Goal: Transaction & Acquisition: Register for event/course

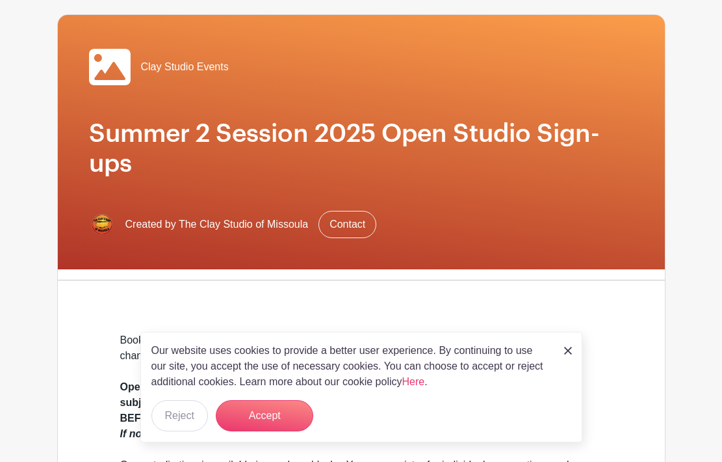
scroll to position [91, 0]
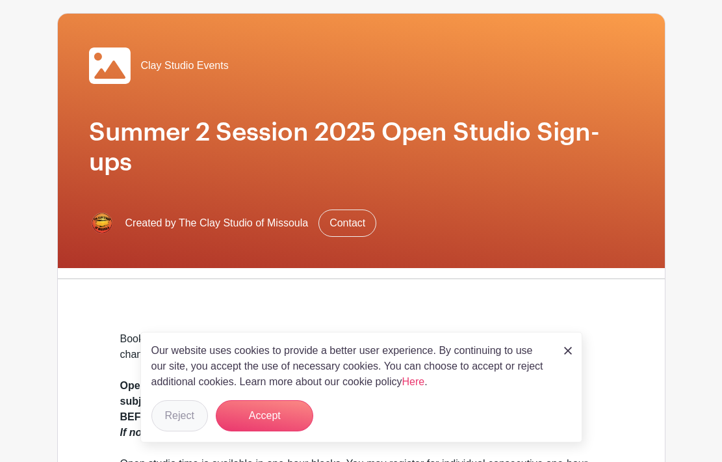
click at [184, 419] on button "Reject" at bounding box center [179, 415] width 57 height 31
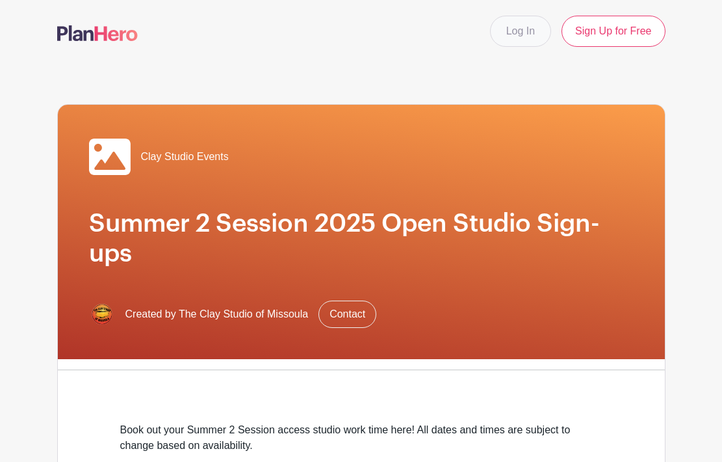
scroll to position [0, 0]
click at [513, 26] on link "Log In" at bounding box center [520, 31] width 61 height 31
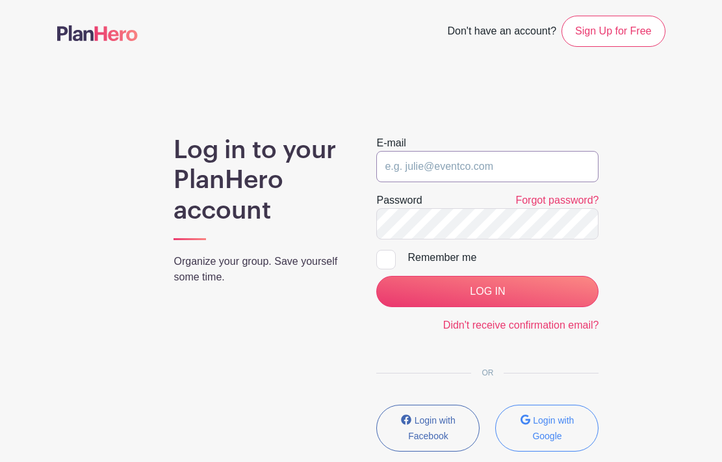
type input "[EMAIL_ADDRESS][DOMAIN_NAME]"
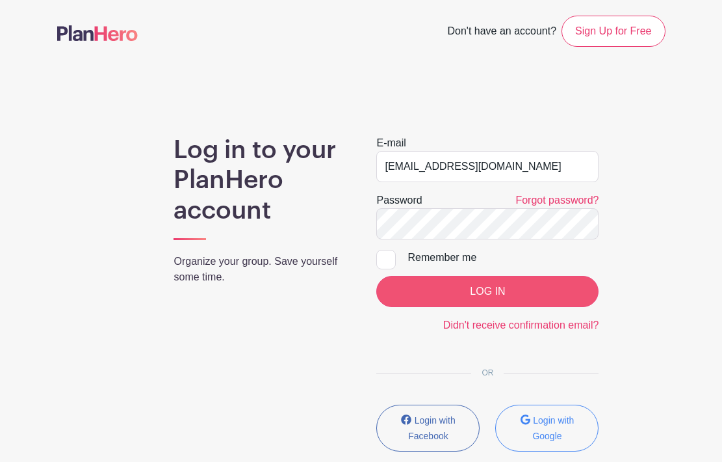
click at [393, 301] on input "LOG IN" at bounding box center [487, 291] width 222 height 31
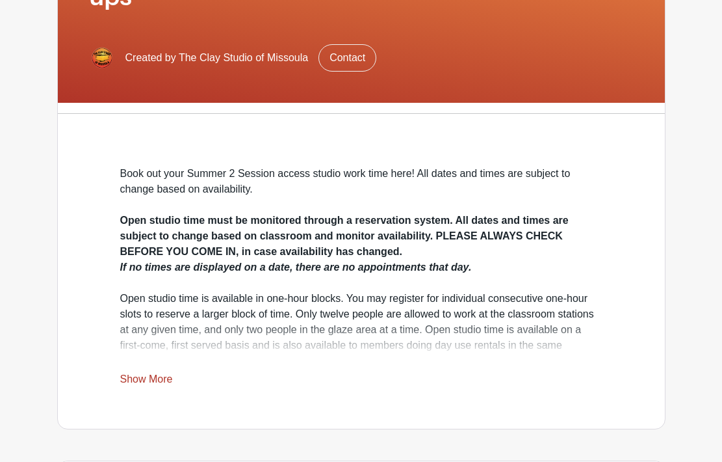
scroll to position [246, 0]
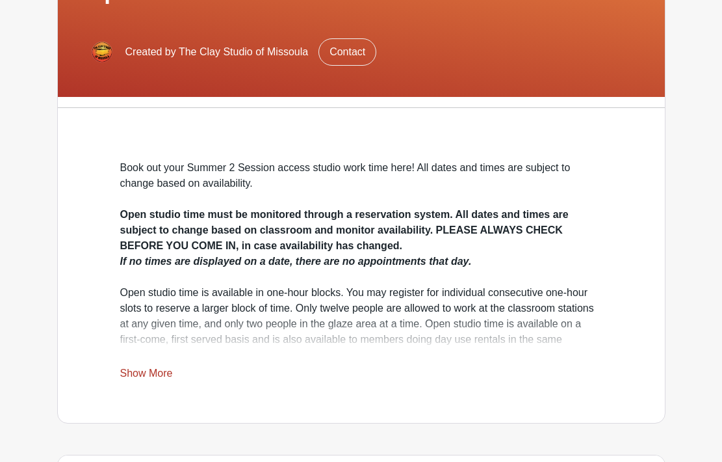
click at [153, 382] on link "Show More" at bounding box center [146, 375] width 53 height 16
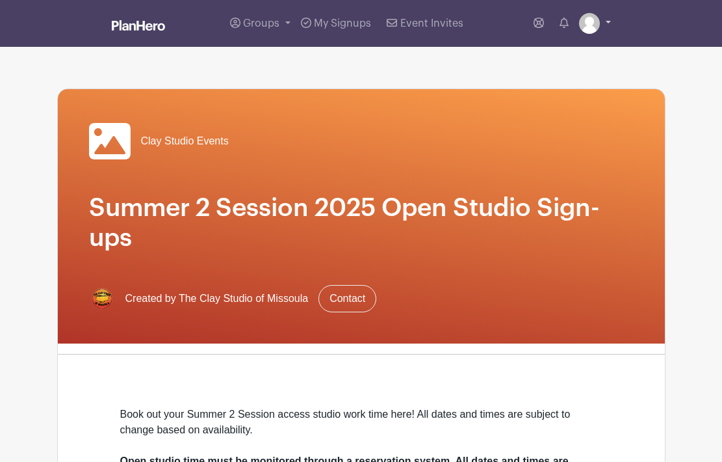
scroll to position [0, 0]
click at [607, 20] on link at bounding box center [595, 23] width 32 height 21
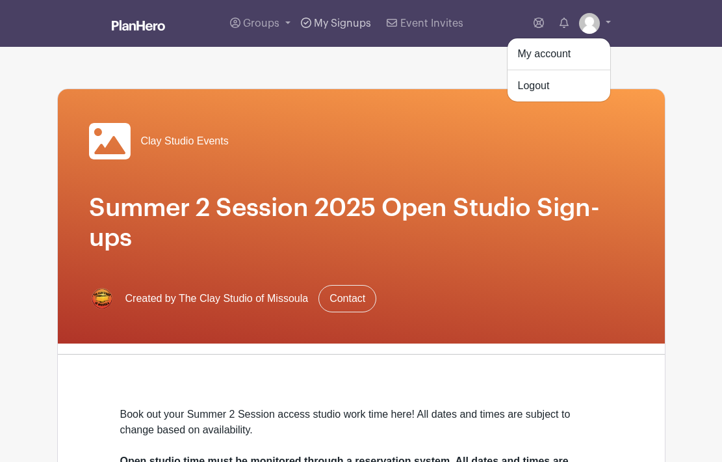
click at [340, 26] on span "My Signups" at bounding box center [342, 23] width 57 height 10
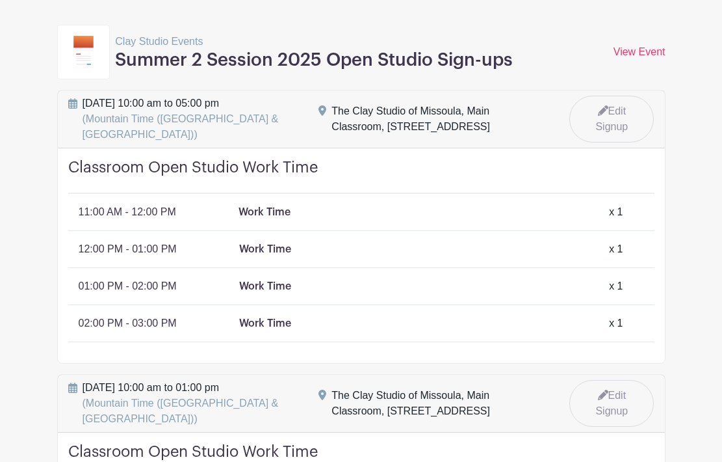
scroll to position [177, 0]
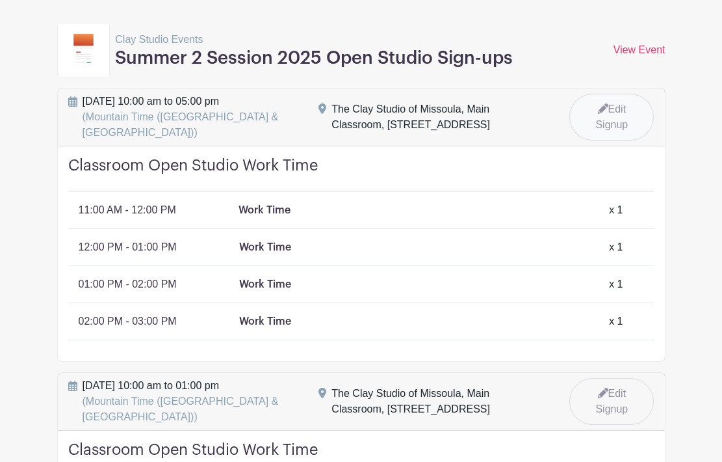
click at [620, 114] on link "Edit Signup" at bounding box center [611, 117] width 85 height 47
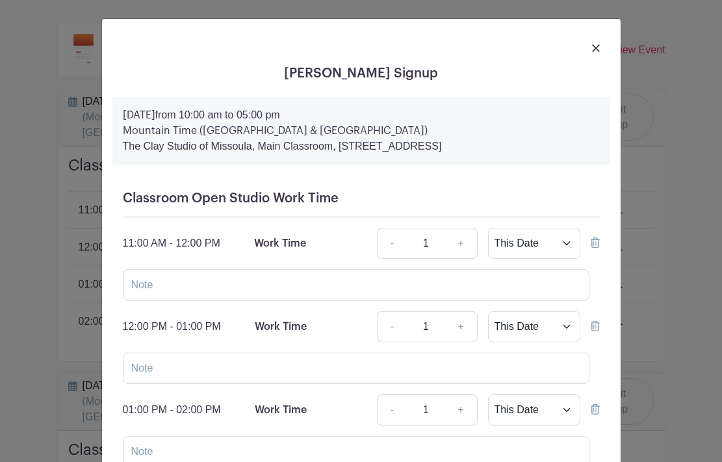
click at [594, 244] on icon at bounding box center [595, 242] width 9 height 10
click at [597, 239] on icon at bounding box center [595, 242] width 9 height 10
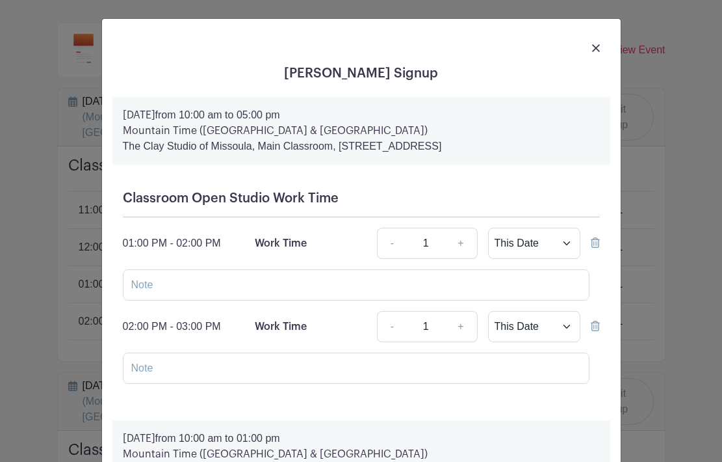
click at [597, 239] on icon at bounding box center [595, 242] width 9 height 10
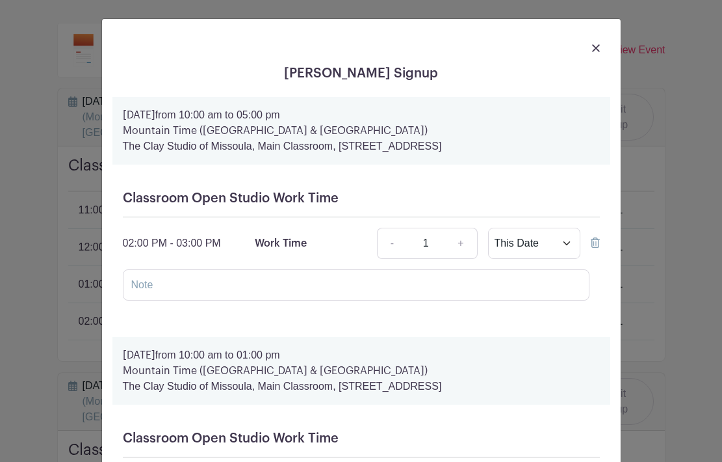
click at [597, 239] on icon at bounding box center [595, 242] width 9 height 10
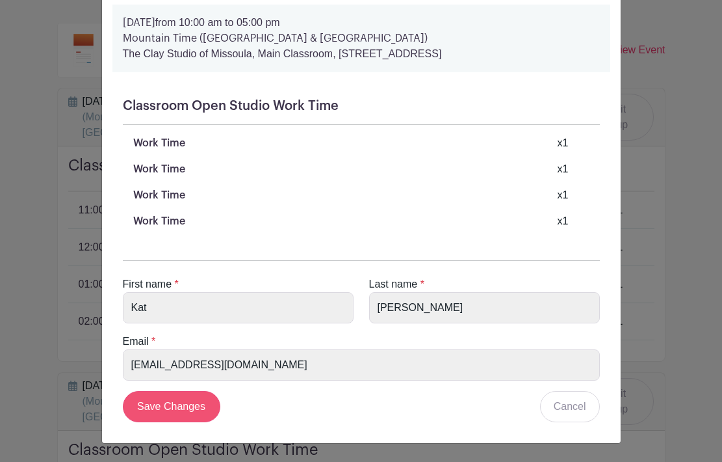
scroll to position [1879, 0]
click at [180, 419] on input "Save Changes" at bounding box center [172, 406] width 98 height 31
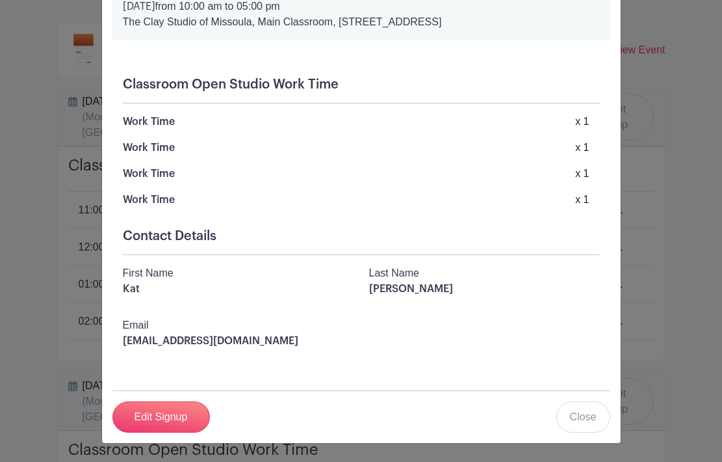
scroll to position [1286, 0]
click at [587, 428] on link "Close" at bounding box center [583, 416] width 54 height 31
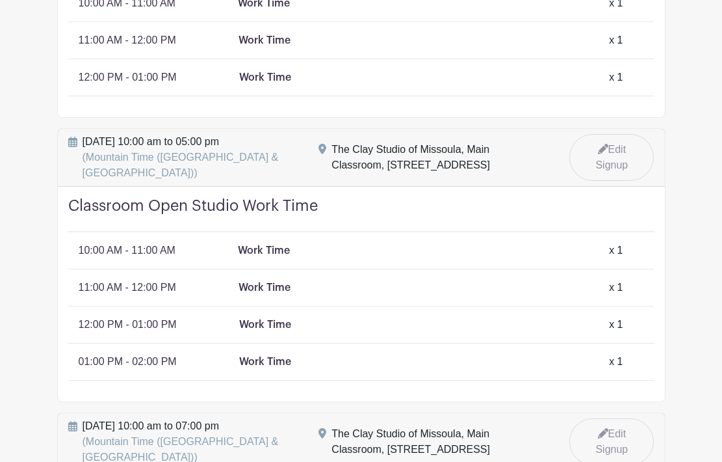
scroll to position [659, 0]
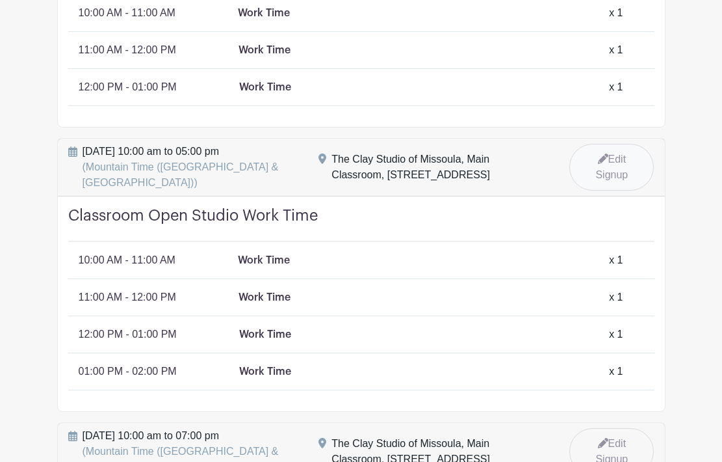
click at [610, 165] on link "Edit Signup" at bounding box center [611, 167] width 85 height 47
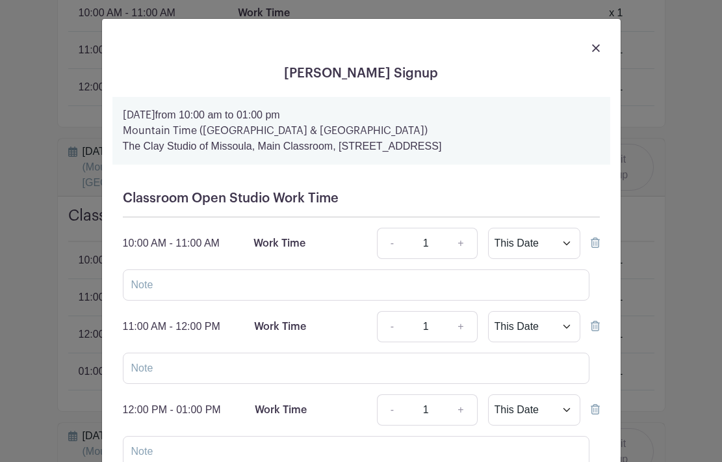
click at [596, 248] on icon at bounding box center [595, 242] width 9 height 10
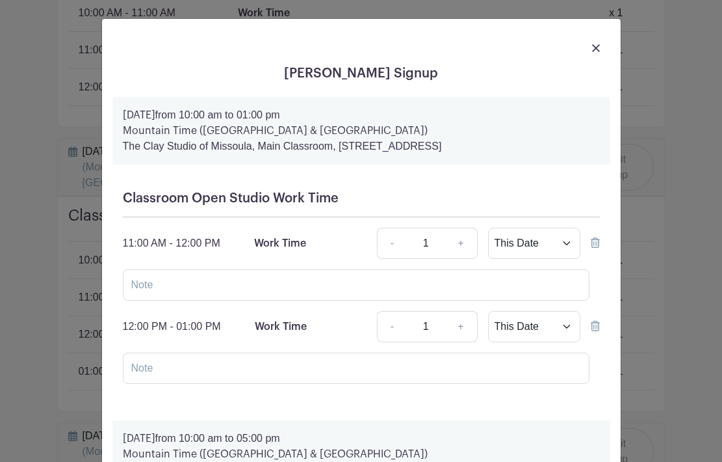
click at [596, 248] on icon at bounding box center [595, 242] width 9 height 10
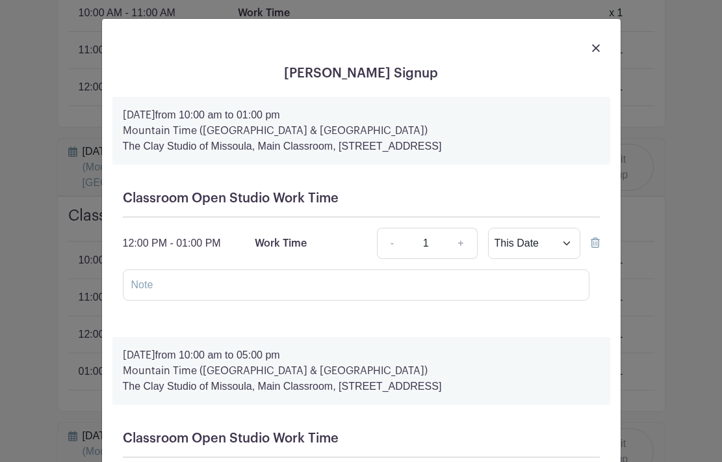
click at [596, 248] on icon at bounding box center [595, 242] width 9 height 10
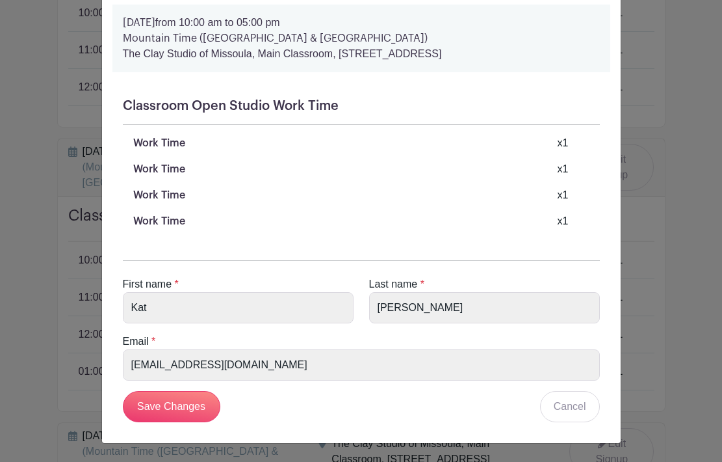
scroll to position [1471, 0]
click at [206, 408] on input "Save Changes" at bounding box center [172, 406] width 98 height 31
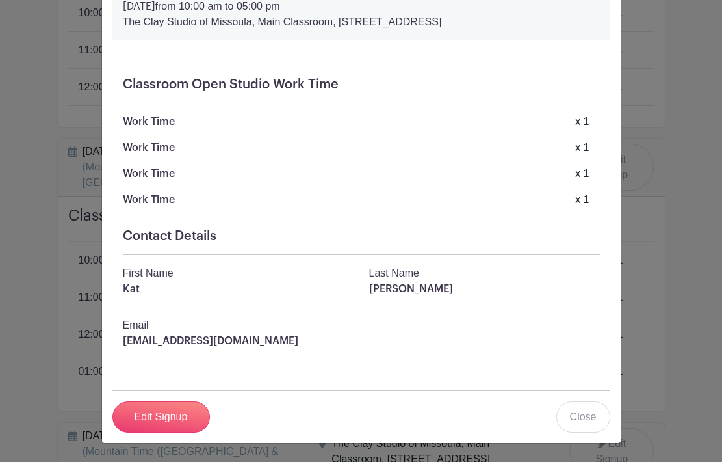
scroll to position [1066, 0]
click at [594, 423] on link "Close" at bounding box center [583, 416] width 54 height 31
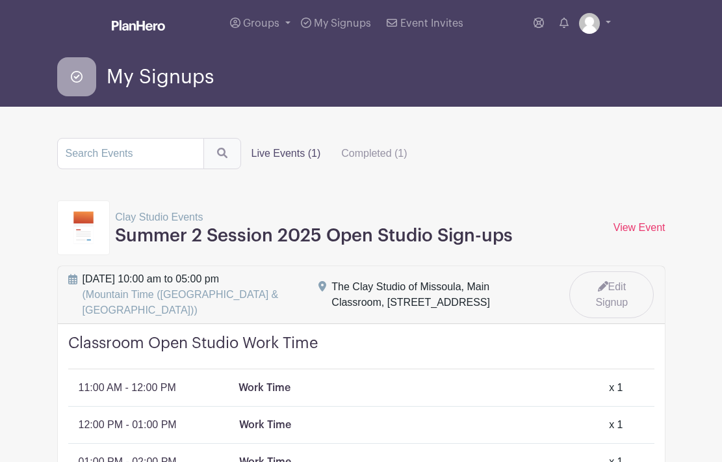
scroll to position [0, 0]
click at [640, 225] on link "View Event" at bounding box center [640, 227] width 52 height 11
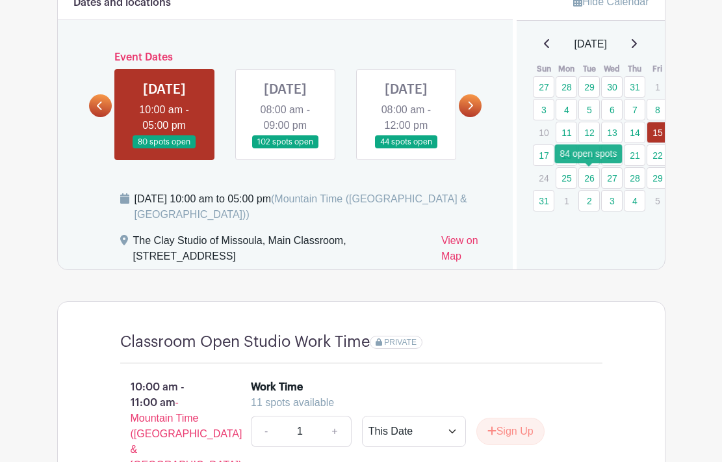
scroll to position [716, 0]
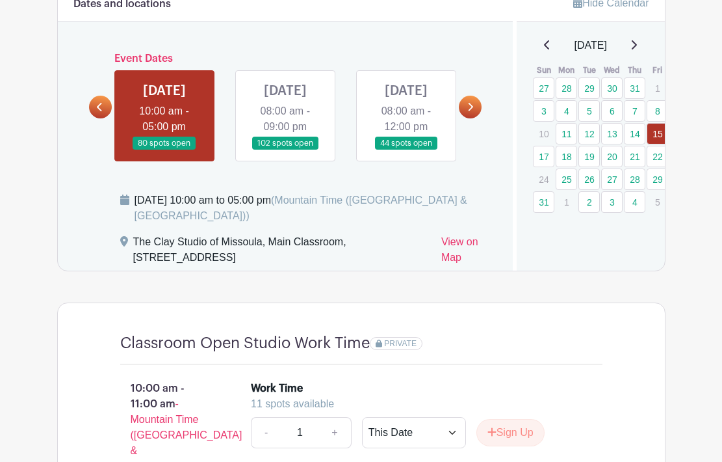
click at [285, 150] on link at bounding box center [285, 150] width 0 height 0
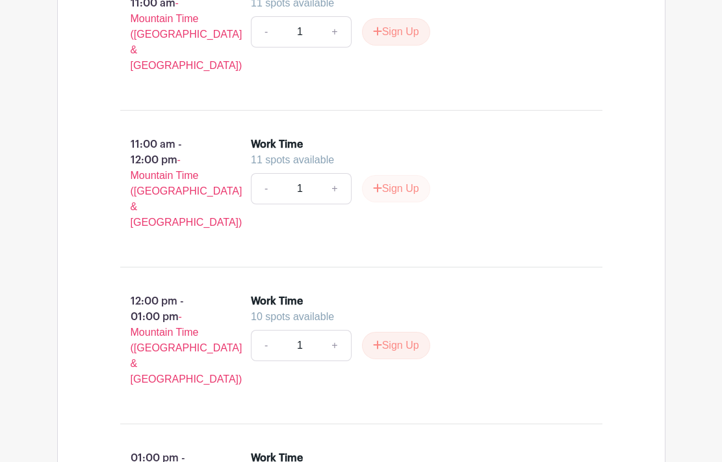
scroll to position [1121, 0]
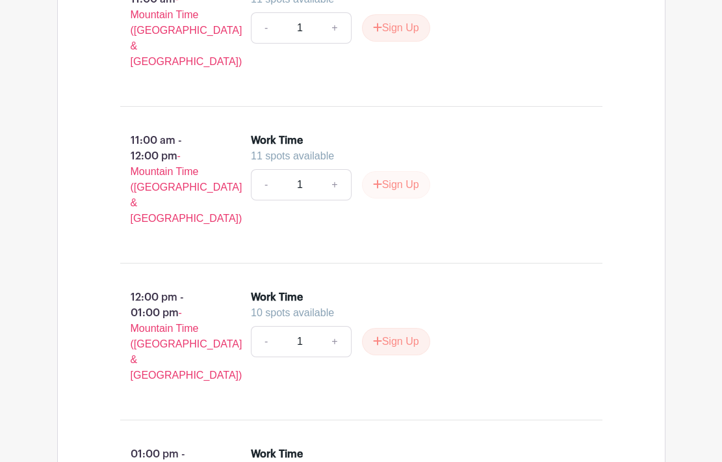
click at [409, 194] on button "Sign Up" at bounding box center [396, 184] width 68 height 27
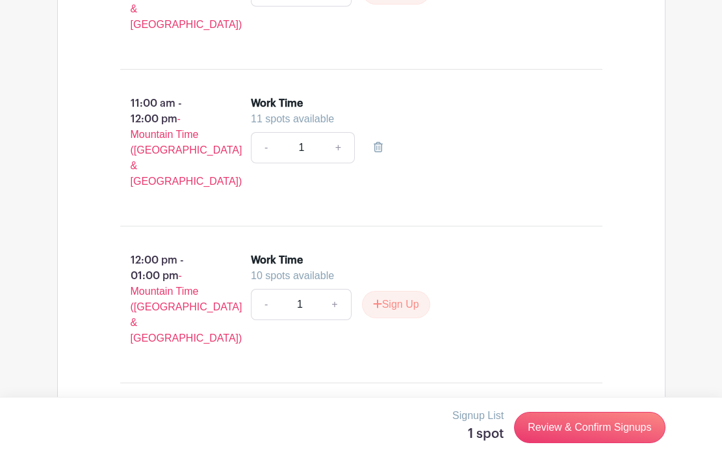
scroll to position [1158, 0]
click at [389, 290] on button "Sign Up" at bounding box center [396, 303] width 68 height 27
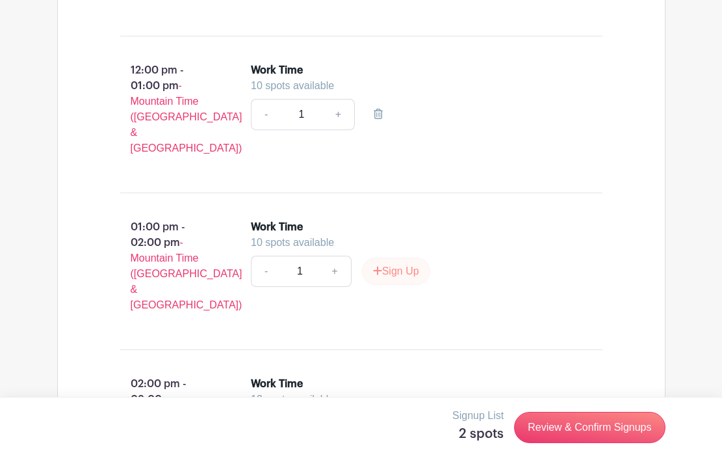
click at [390, 257] on button "Sign Up" at bounding box center [396, 270] width 68 height 27
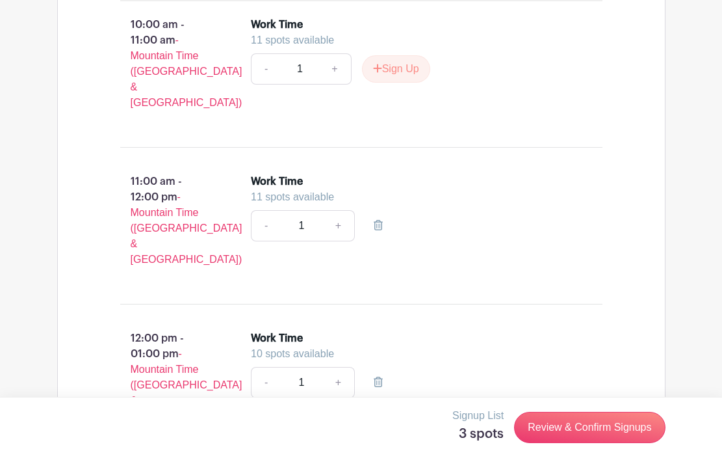
scroll to position [1078, 0]
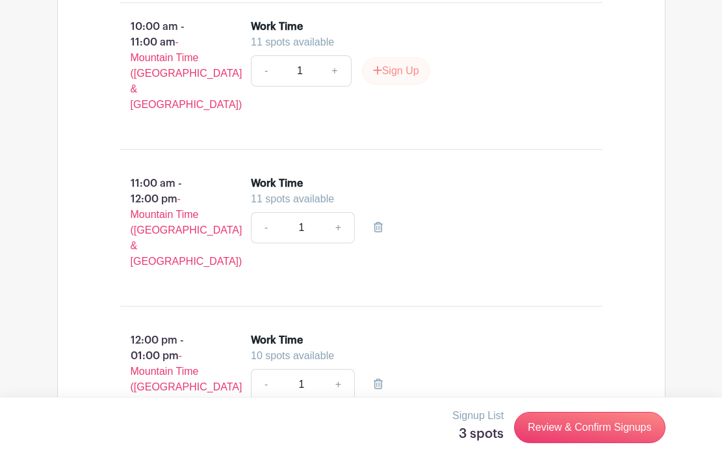
click at [405, 81] on button "Sign Up" at bounding box center [396, 70] width 68 height 27
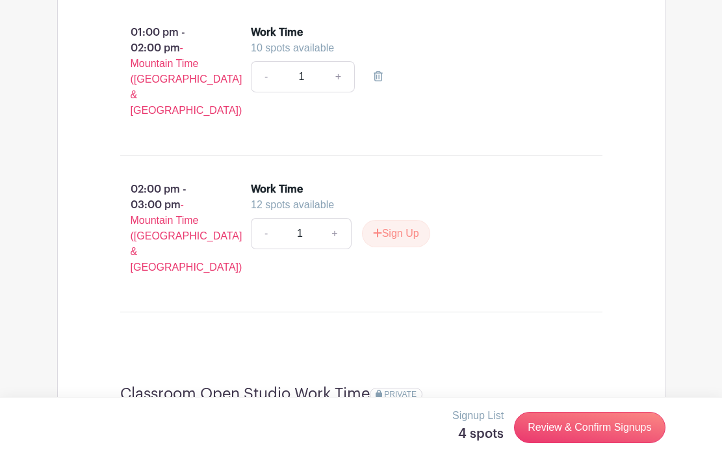
scroll to position [1543, 0]
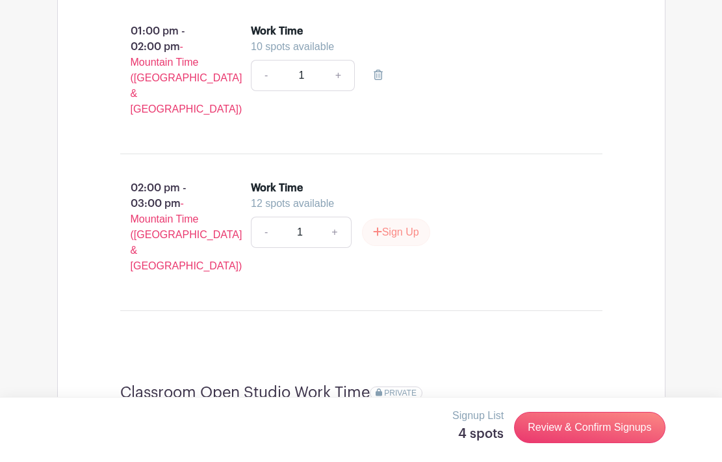
click at [422, 218] on button "Sign Up" at bounding box center [396, 231] width 68 height 27
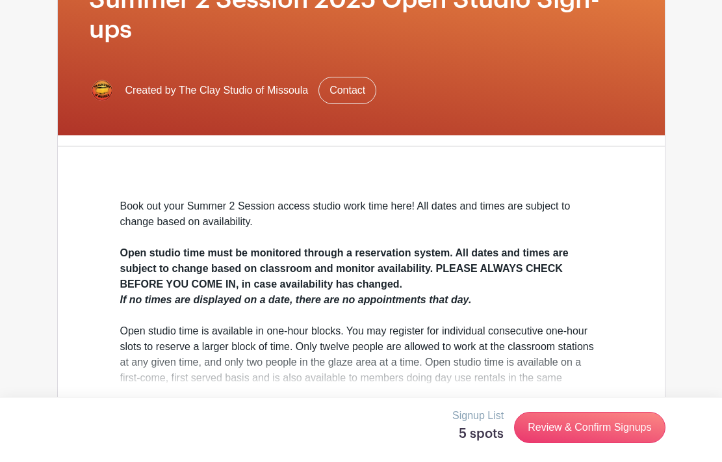
scroll to position [227, 0]
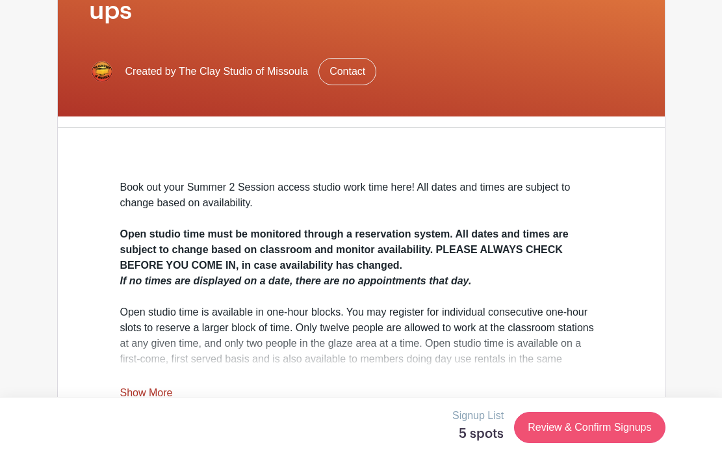
click at [540, 424] on link "Review & Confirm Signups" at bounding box center [589, 427] width 151 height 31
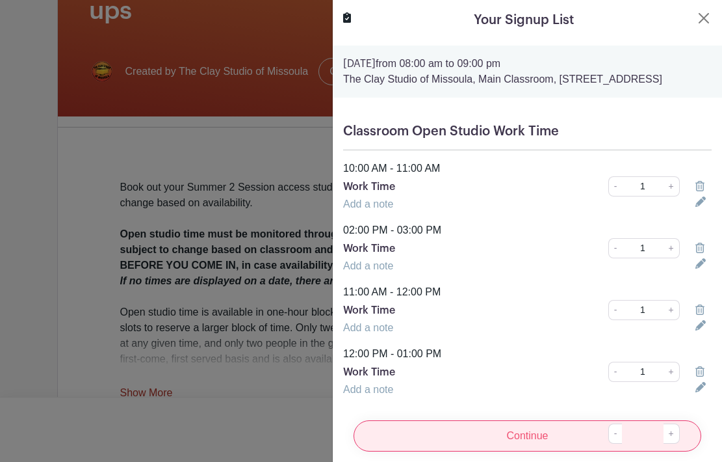
click at [526, 443] on input "Continue" at bounding box center [528, 435] width 348 height 31
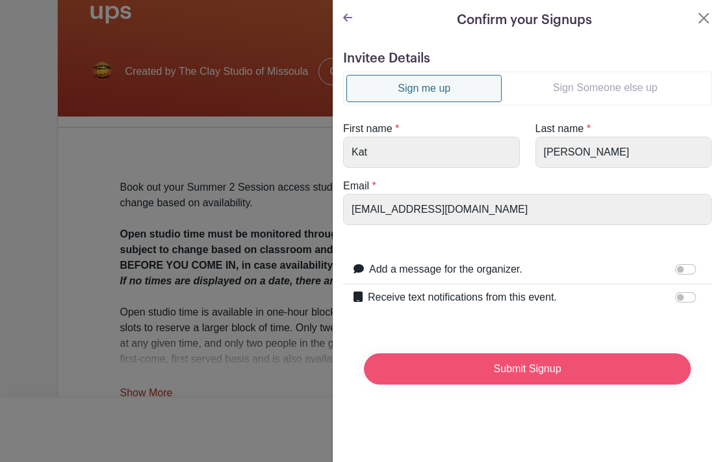
click at [513, 378] on input "Submit Signup" at bounding box center [527, 368] width 327 height 31
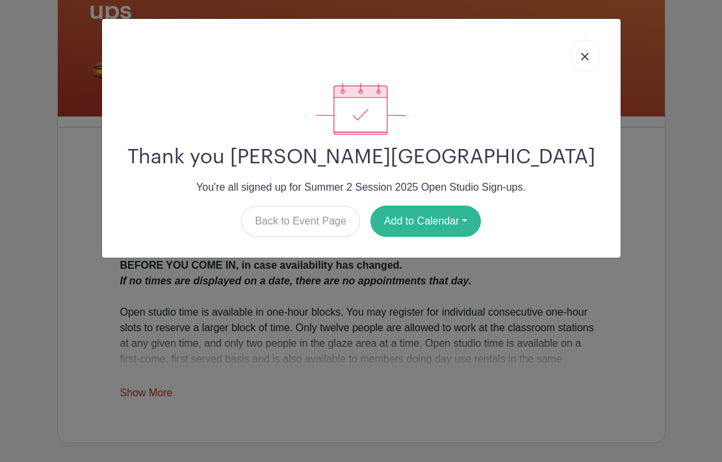
click at [425, 207] on button "Add to Calendar" at bounding box center [426, 220] width 111 height 31
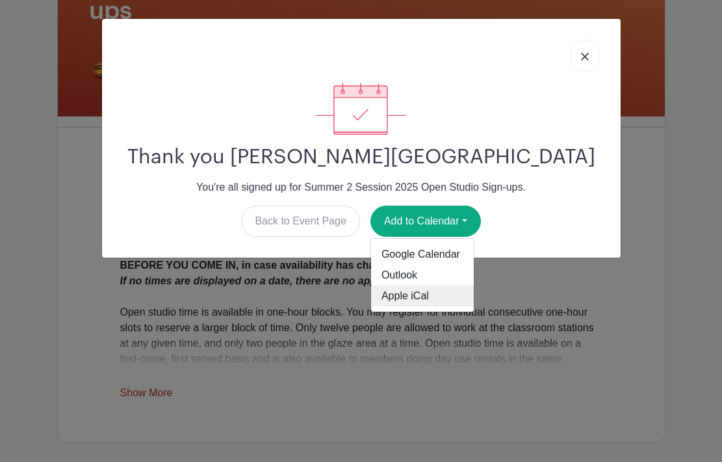
click at [404, 291] on link "Apple iCal" at bounding box center [422, 295] width 103 height 21
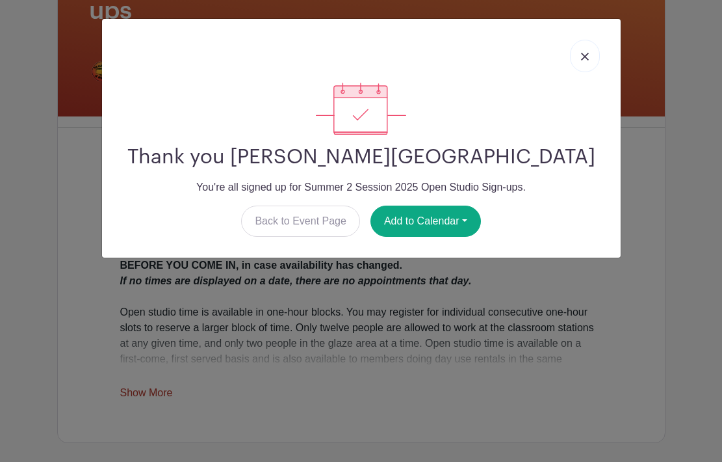
click at [586, 59] on img at bounding box center [585, 57] width 8 height 8
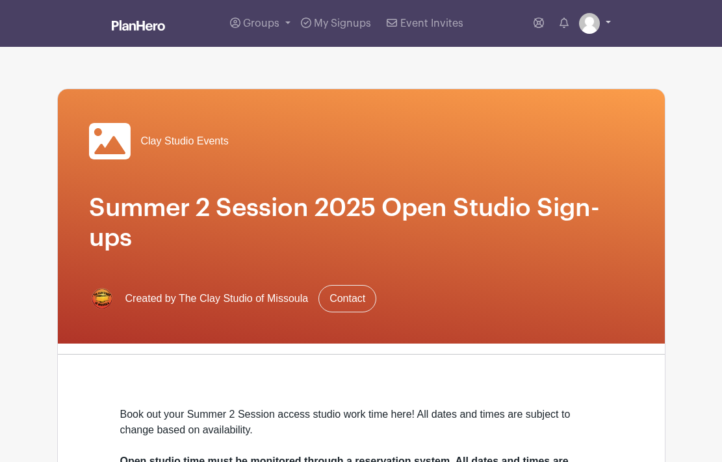
scroll to position [0, 0]
click at [592, 17] on img at bounding box center [589, 23] width 21 height 21
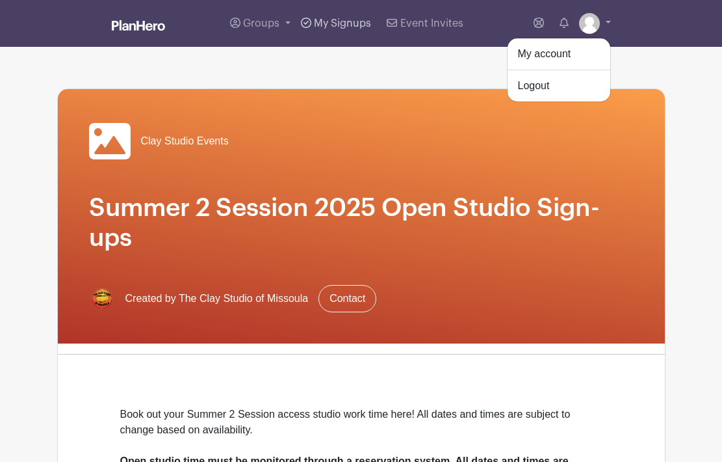
click at [344, 14] on link "My Signups" at bounding box center [336, 23] width 81 height 47
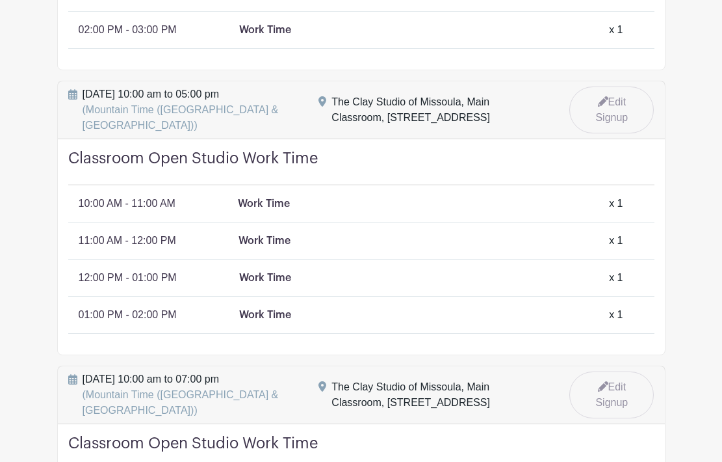
scroll to position [502, 0]
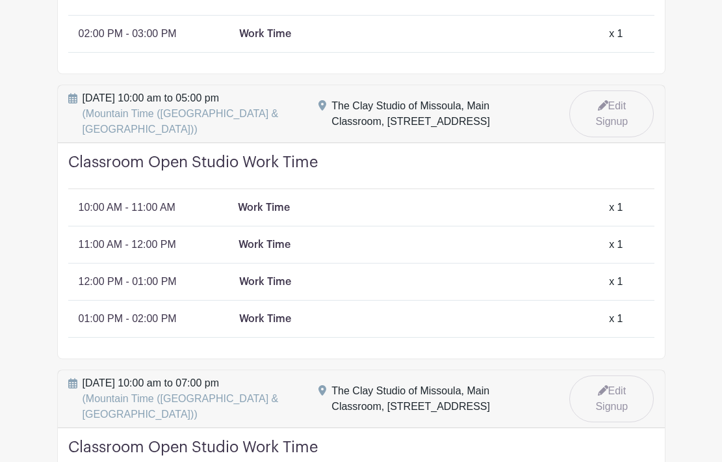
click at [605, 101] on icon at bounding box center [603, 105] width 10 height 10
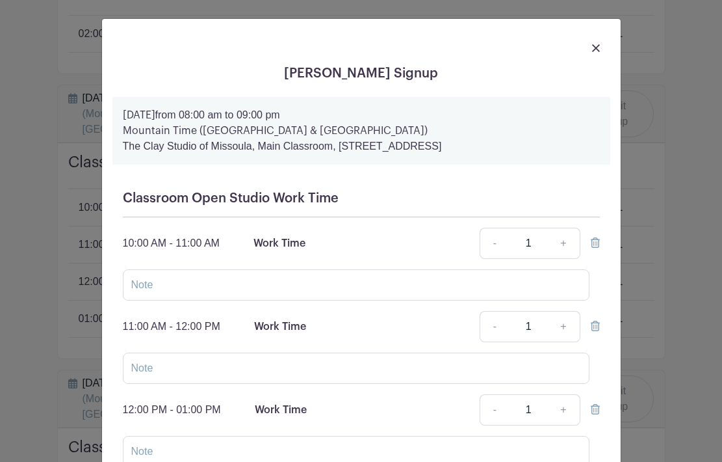
click at [592, 246] on icon at bounding box center [595, 242] width 9 height 10
click at [594, 253] on div "11:00 AM - 12:00 PM Work Time - 1 + This Date Select Dates Select Dates" at bounding box center [361, 243] width 477 height 31
click at [594, 248] on link at bounding box center [595, 242] width 9 height 11
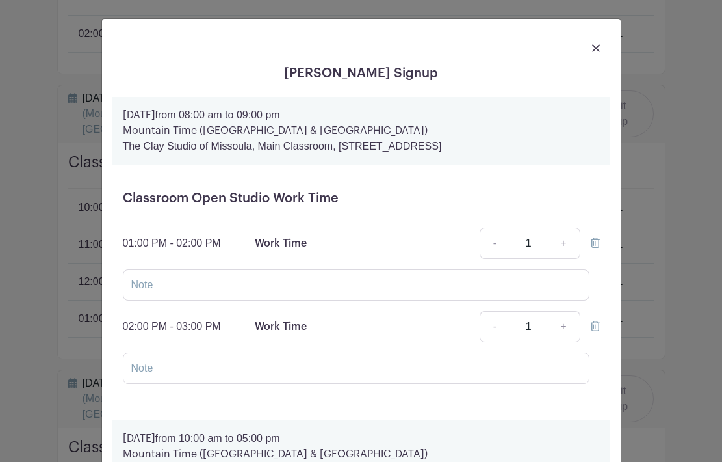
click at [594, 248] on link at bounding box center [595, 242] width 9 height 11
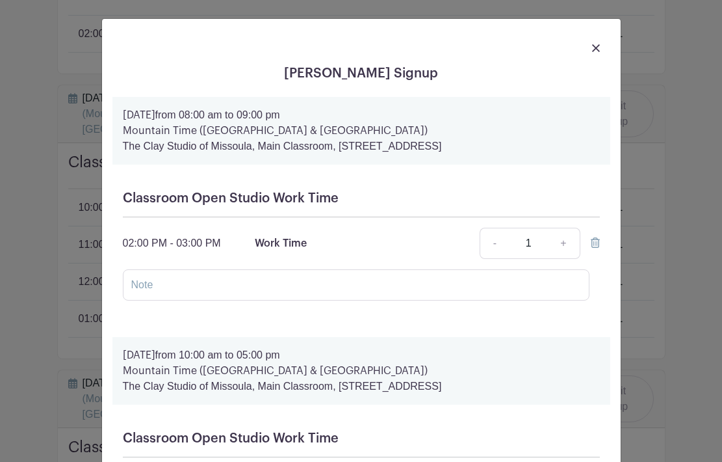
click at [594, 248] on link at bounding box center [595, 242] width 9 height 11
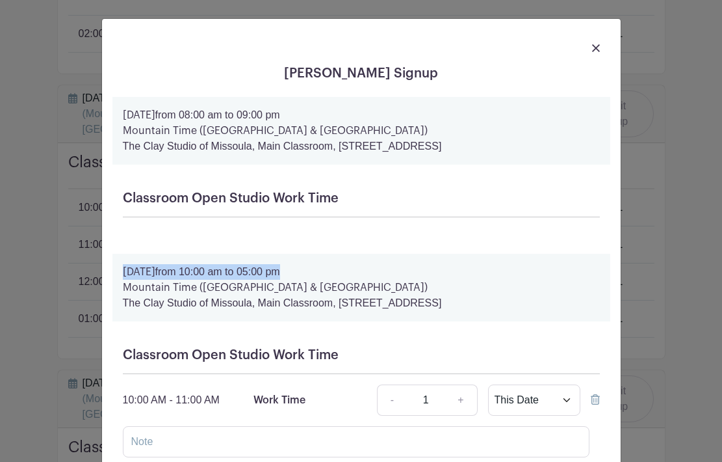
click at [522, 305] on p "The Clay Studio of Missoula, Main Classroom, [STREET_ADDRESS]" at bounding box center [361, 303] width 477 height 16
click at [591, 47] on div at bounding box center [361, 47] width 498 height 36
click at [597, 48] on img at bounding box center [596, 48] width 8 height 8
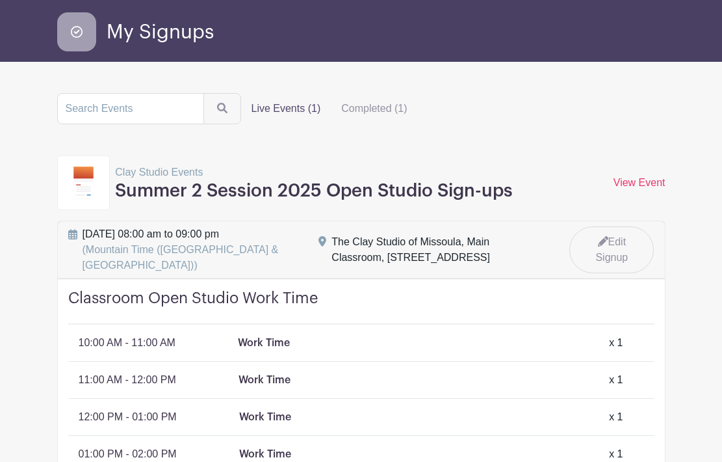
scroll to position [27, 0]
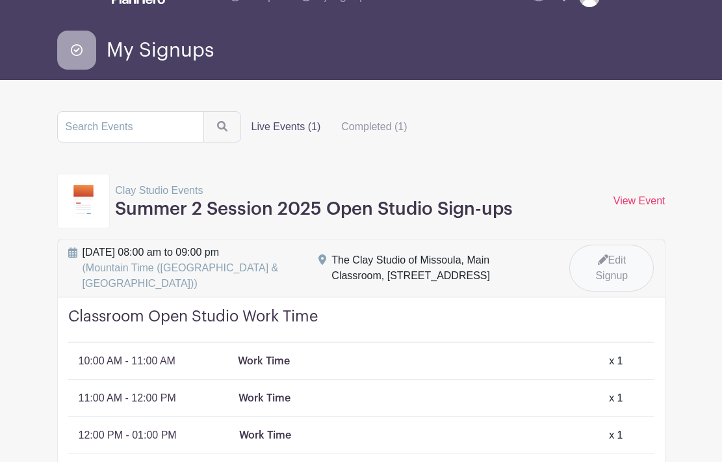
click at [602, 261] on icon at bounding box center [603, 259] width 10 height 10
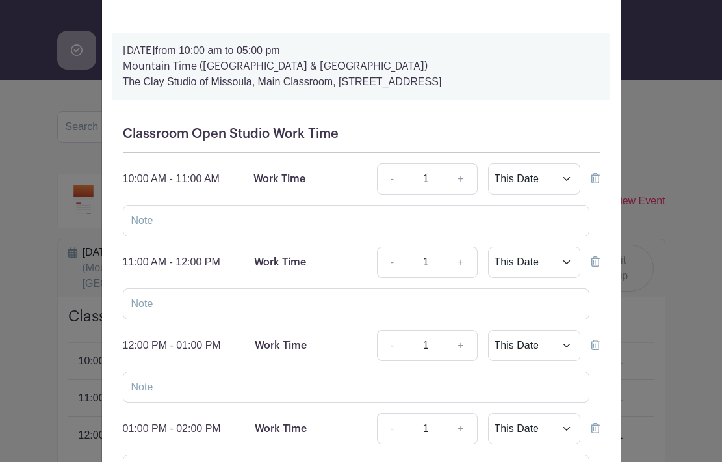
scroll to position [646, 0]
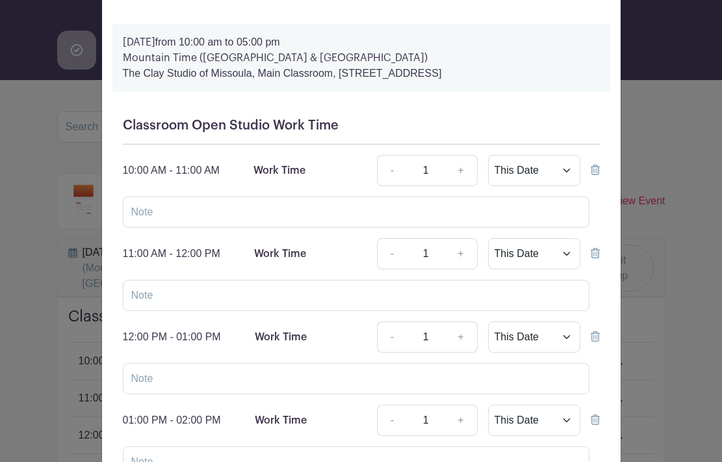
click at [599, 172] on icon at bounding box center [595, 169] width 9 height 10
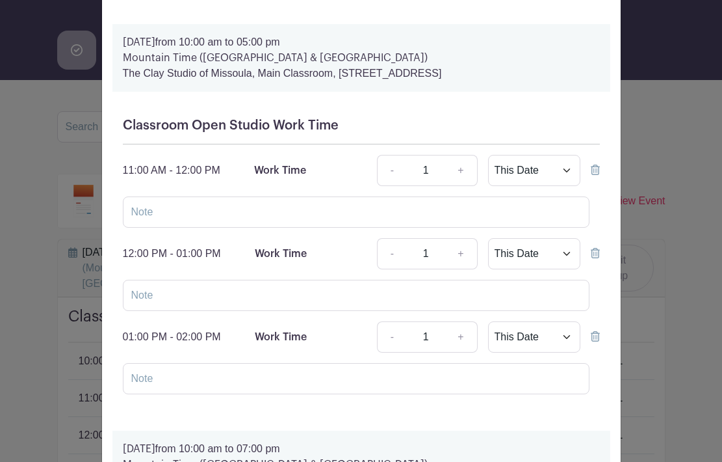
click at [599, 172] on icon at bounding box center [595, 169] width 9 height 10
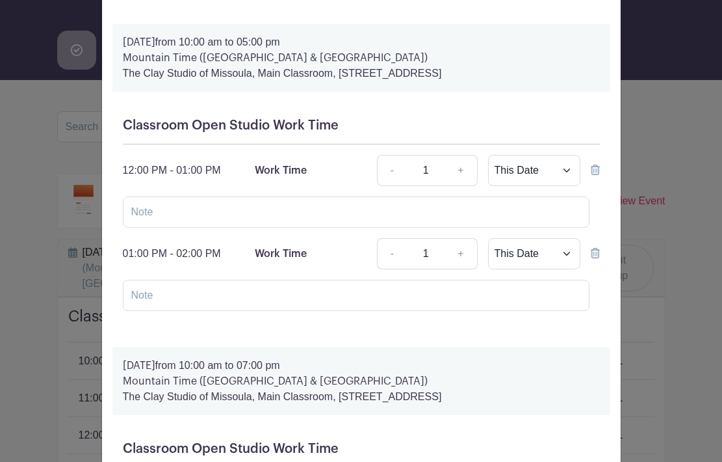
click at [599, 172] on icon at bounding box center [595, 169] width 9 height 10
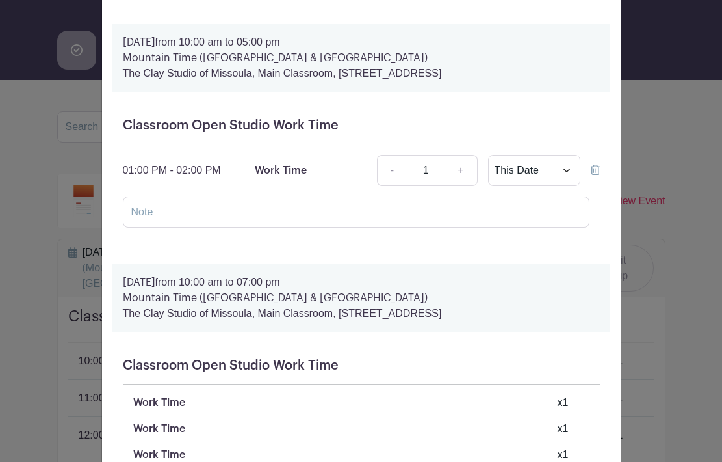
click at [599, 172] on icon at bounding box center [595, 169] width 9 height 10
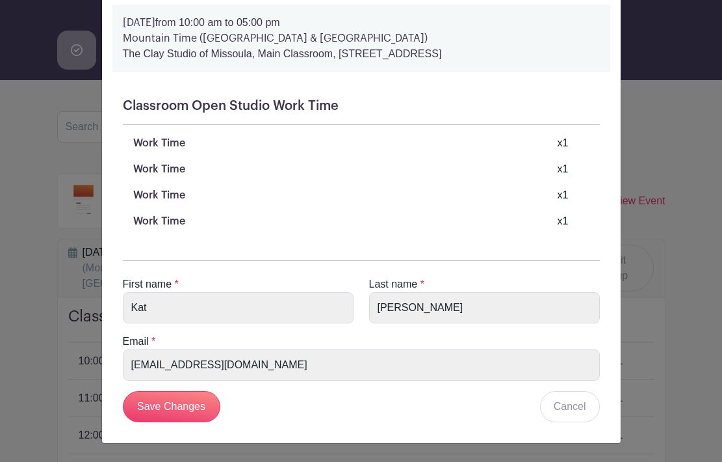
scroll to position [1554, 0]
click at [177, 411] on input "Save Changes" at bounding box center [172, 406] width 98 height 31
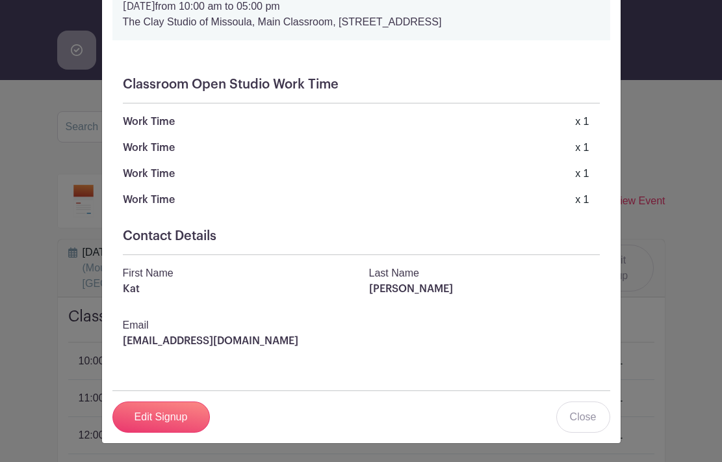
click at [268, 231] on div "Kat Kothen-Hill's Signup Saturday, August 16, 2025 from 08:00 am to 09:00 pm Th…" at bounding box center [361, 231] width 722 height 462
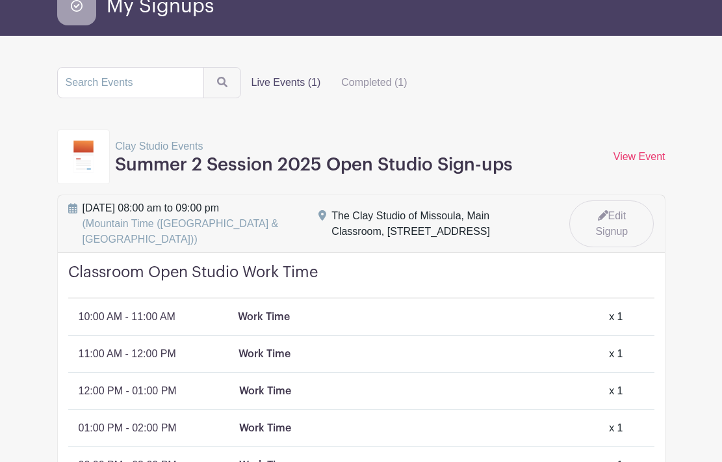
scroll to position [72, 0]
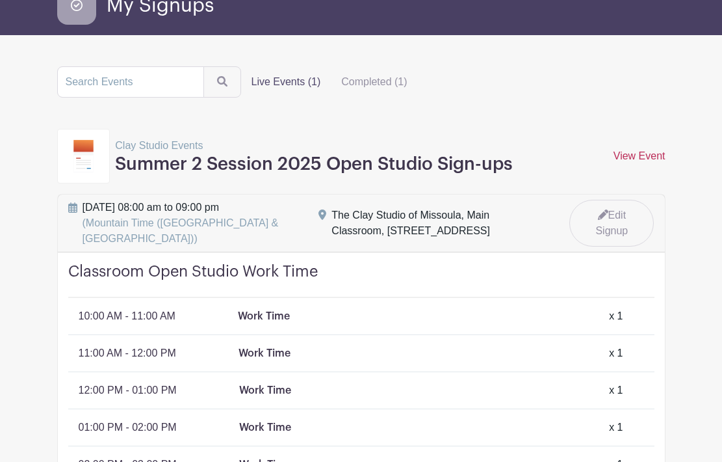
click at [633, 152] on link "View Event" at bounding box center [640, 155] width 52 height 11
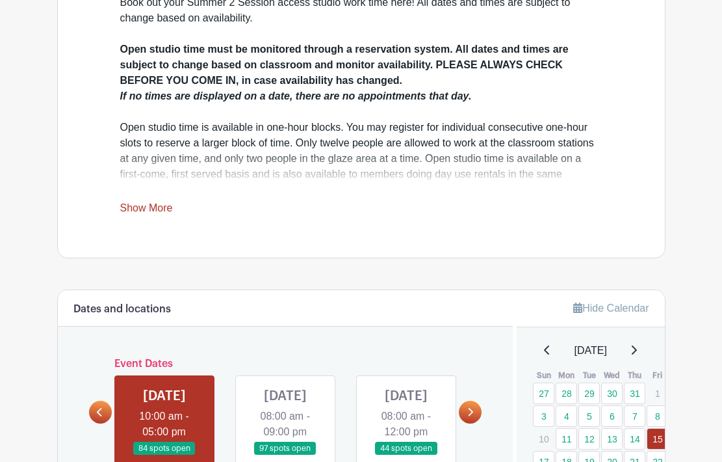
scroll to position [664, 0]
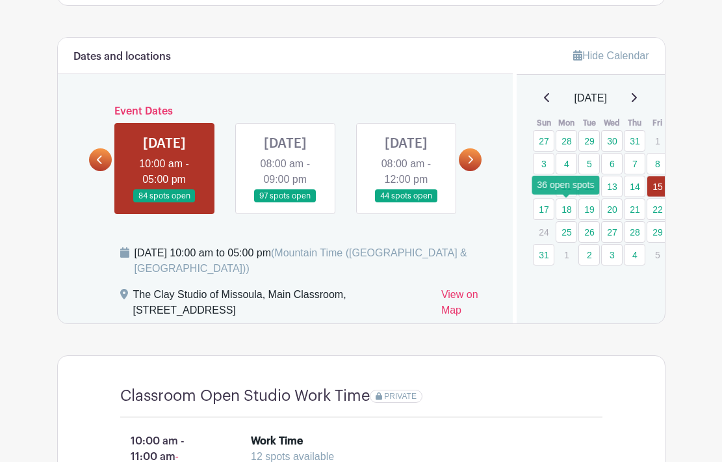
click at [564, 209] on link "18" at bounding box center [566, 208] width 21 height 21
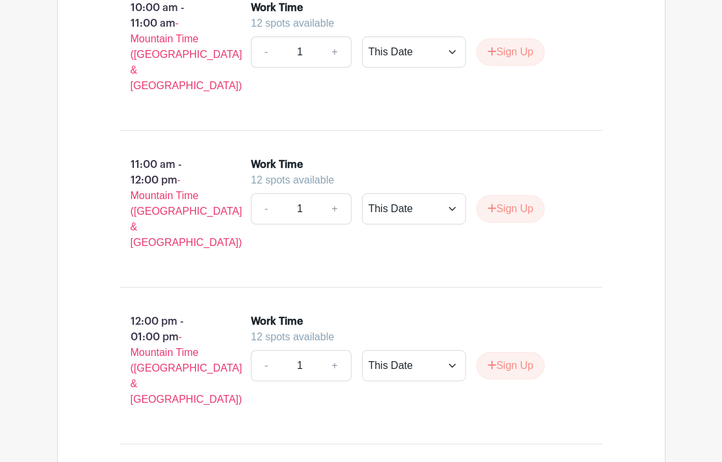
scroll to position [1032, 0]
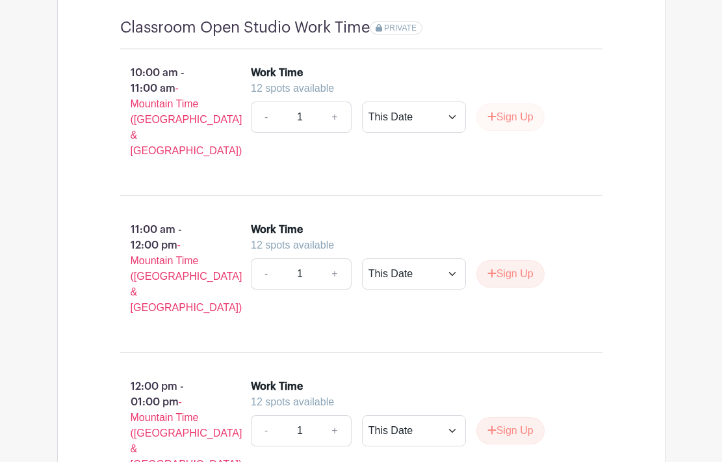
click at [506, 131] on button "Sign Up" at bounding box center [511, 116] width 68 height 27
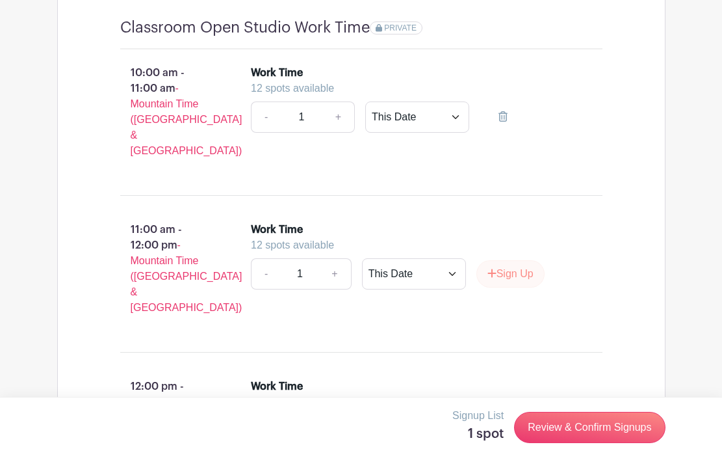
click at [508, 274] on button "Sign Up" at bounding box center [511, 273] width 68 height 27
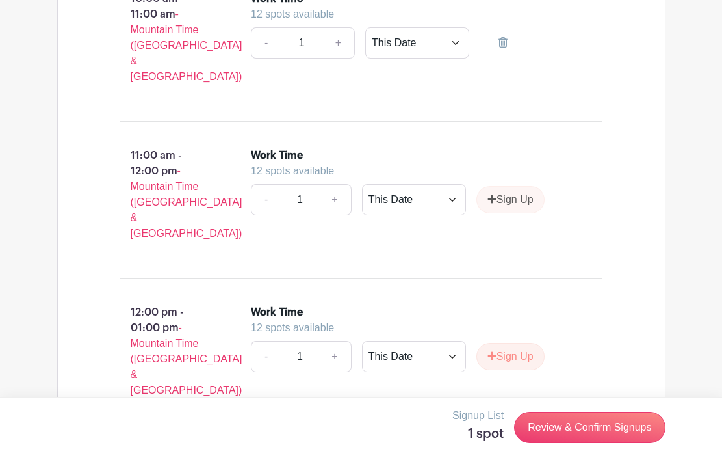
scroll to position [1108, 0]
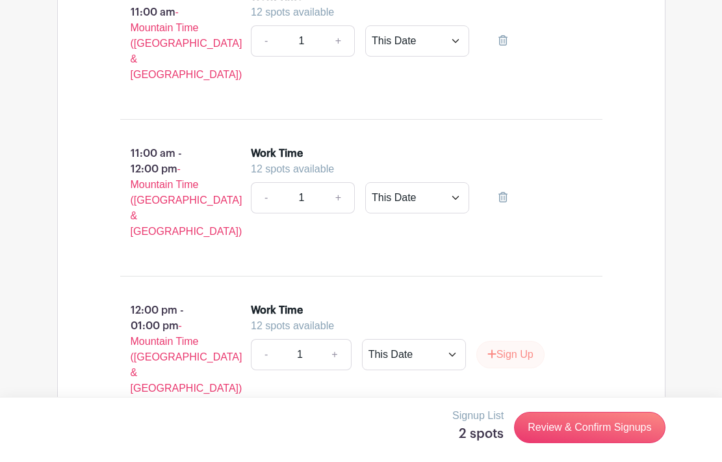
click at [495, 348] on icon "submit" at bounding box center [492, 353] width 9 height 10
click at [588, 430] on link "Review & Confirm Signups" at bounding box center [589, 427] width 151 height 31
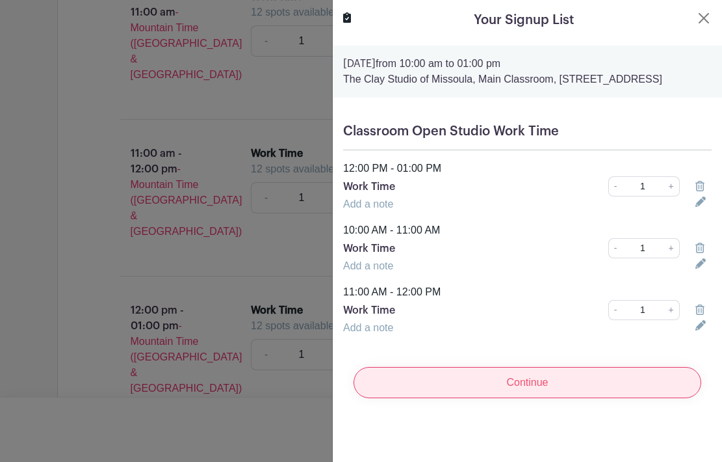
click at [530, 398] on input "Continue" at bounding box center [528, 382] width 348 height 31
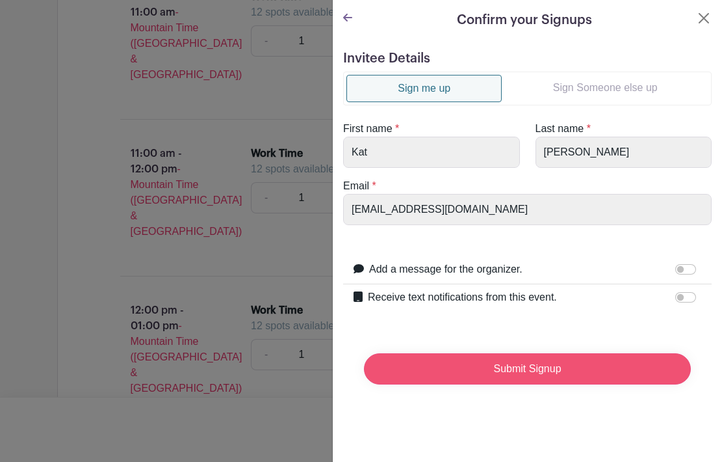
click at [506, 371] on input "Submit Signup" at bounding box center [527, 368] width 327 height 31
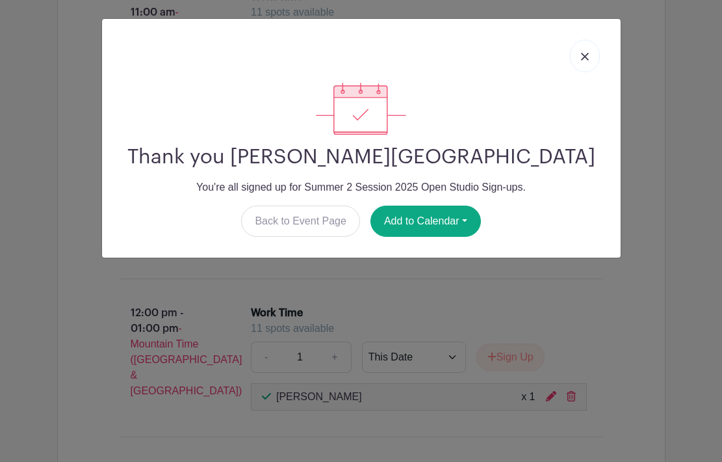
click at [590, 59] on link at bounding box center [585, 56] width 30 height 33
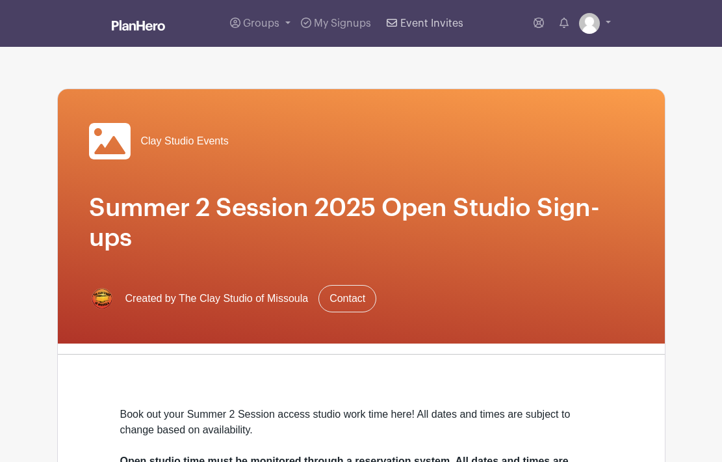
scroll to position [0, 0]
click at [322, 29] on link "My Signups" at bounding box center [336, 23] width 81 height 47
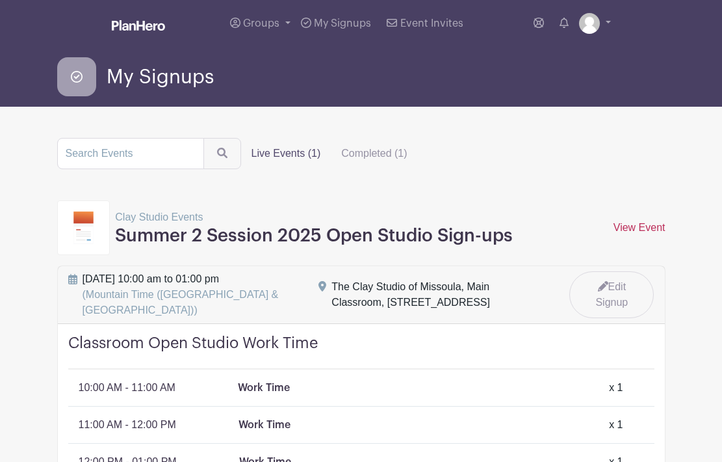
click at [638, 225] on link "View Event" at bounding box center [640, 227] width 52 height 11
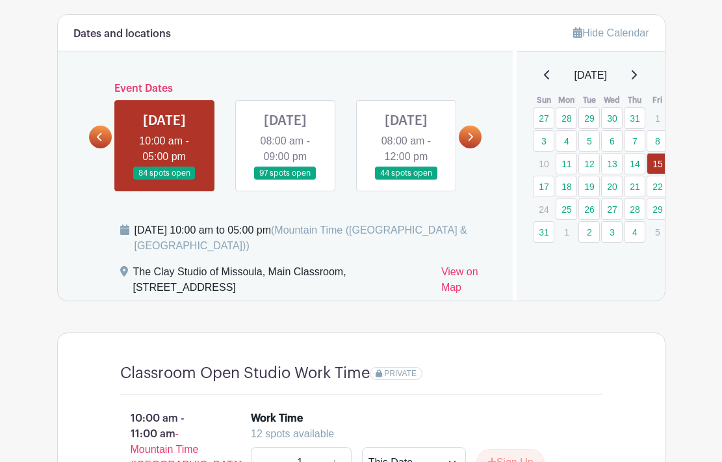
scroll to position [713, 0]
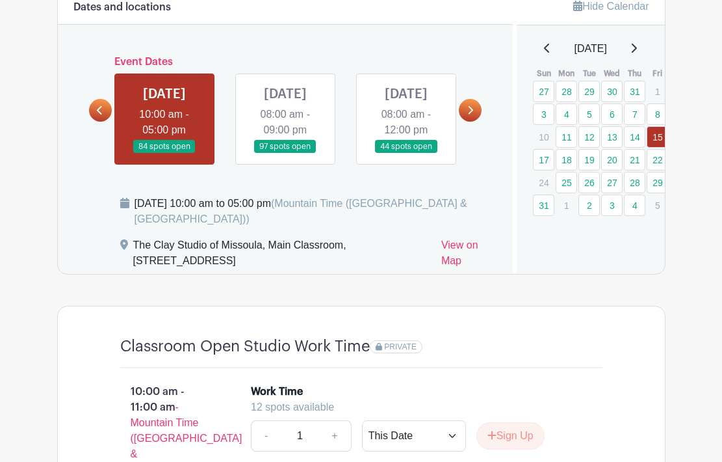
click at [465, 122] on link at bounding box center [470, 110] width 23 height 23
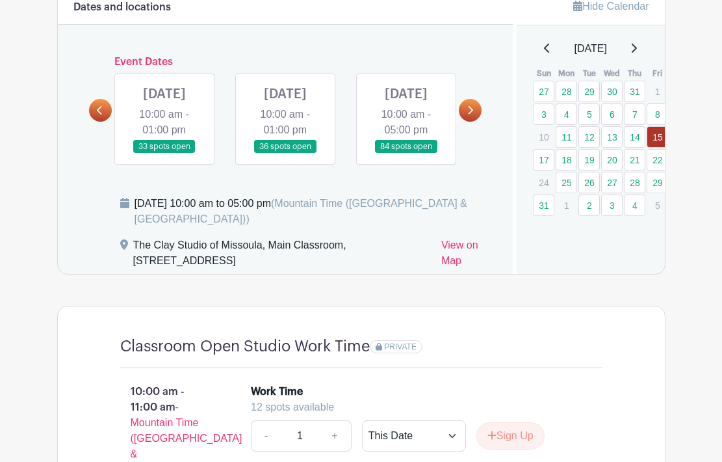
click at [468, 115] on icon at bounding box center [470, 110] width 6 height 10
click at [164, 153] on link at bounding box center [164, 153] width 0 height 0
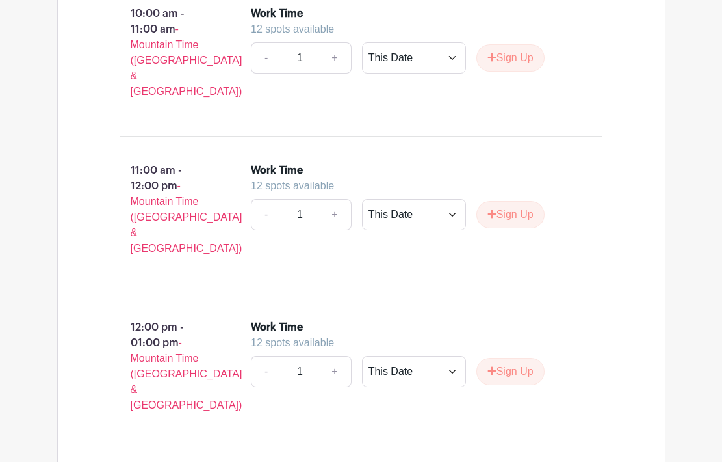
scroll to position [1125, 0]
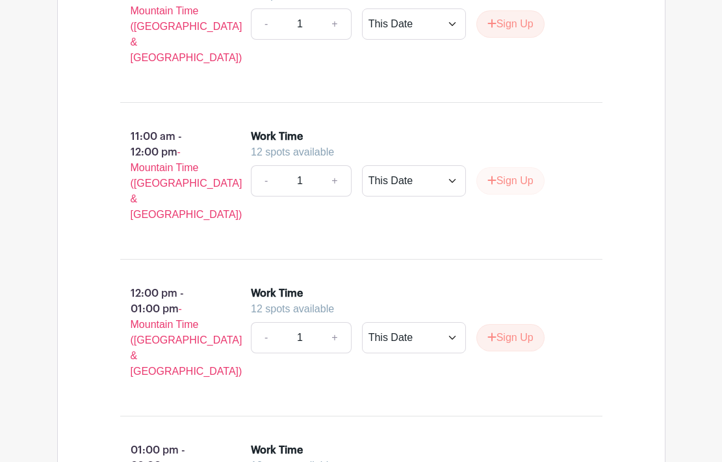
click at [540, 181] on button "Sign Up" at bounding box center [511, 180] width 68 height 27
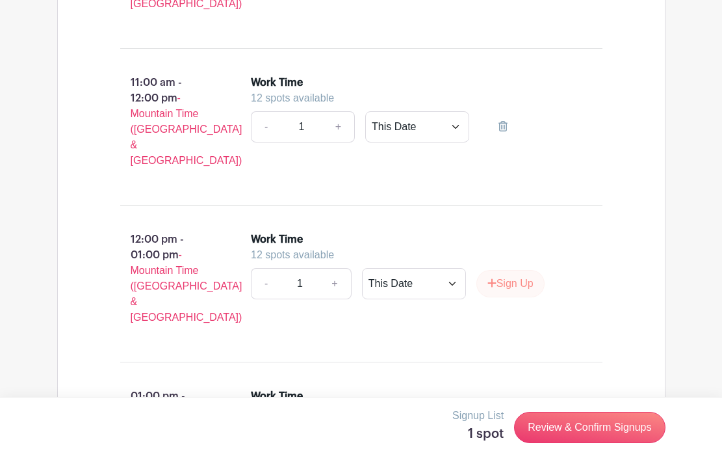
click at [510, 272] on button "Sign Up" at bounding box center [511, 283] width 68 height 27
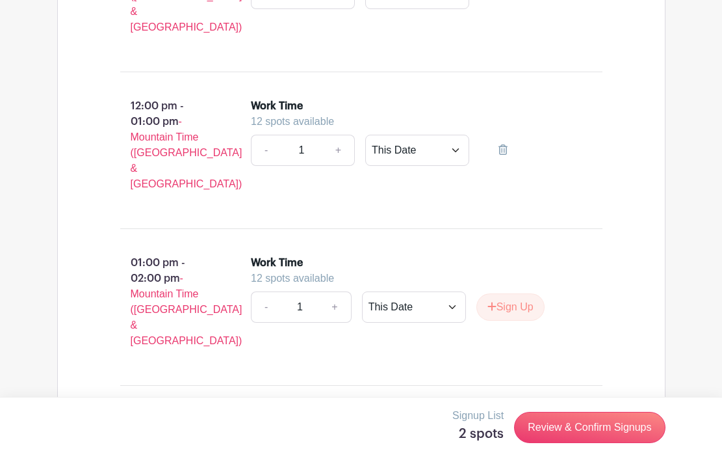
scroll to position [1324, 0]
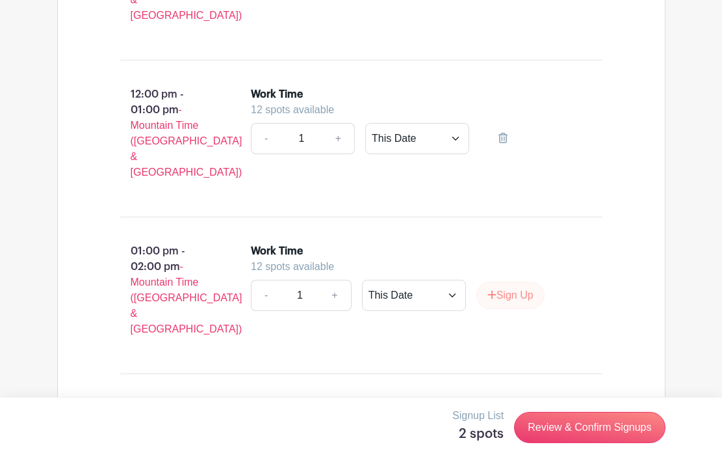
click at [510, 281] on button "Sign Up" at bounding box center [511, 294] width 68 height 27
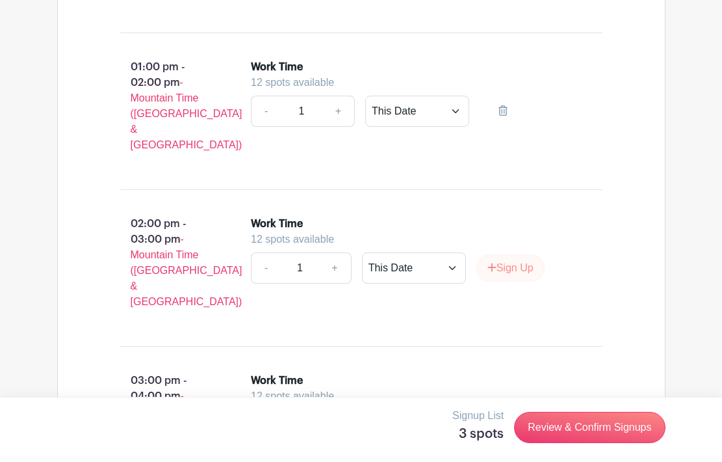
click at [523, 254] on button "Sign Up" at bounding box center [511, 267] width 68 height 27
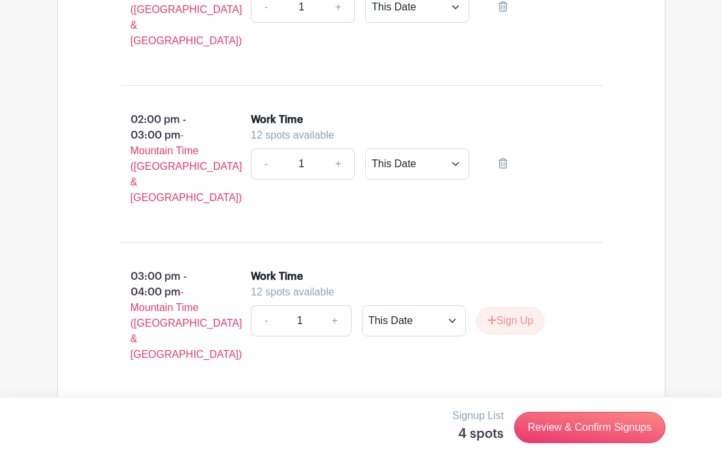
scroll to position [1677, 0]
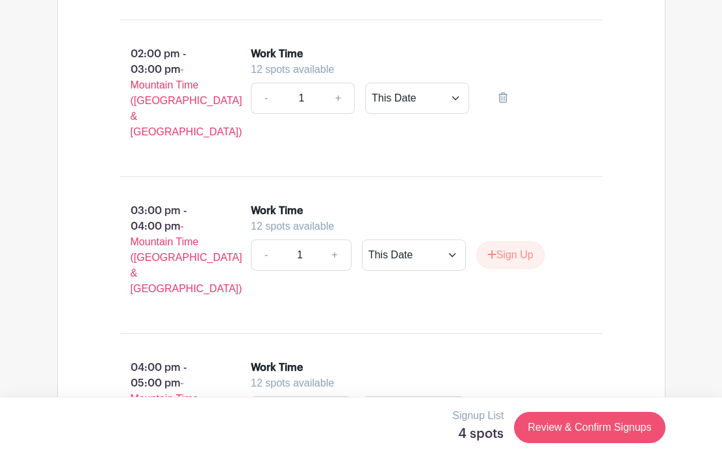
click at [578, 425] on link "Review & Confirm Signups" at bounding box center [589, 427] width 151 height 31
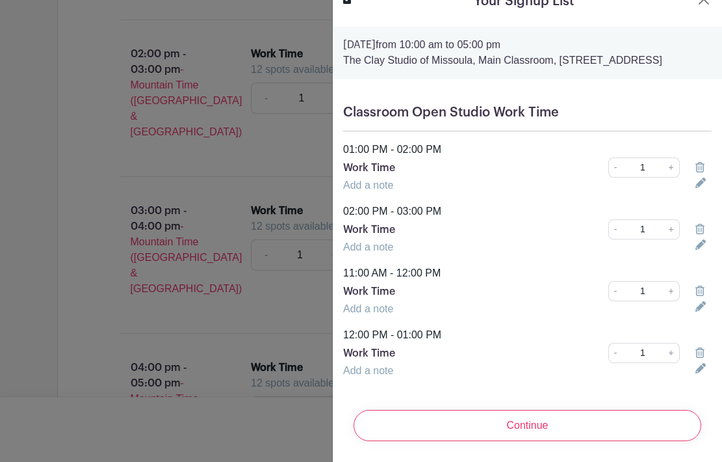
scroll to position [35, 0]
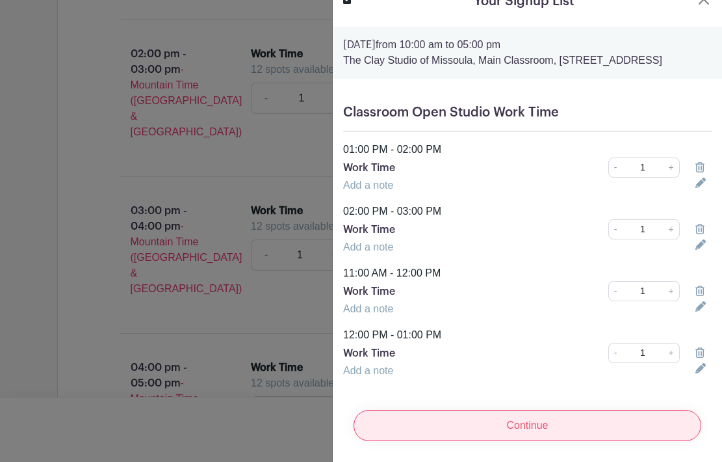
click at [565, 417] on input "Continue" at bounding box center [528, 425] width 348 height 31
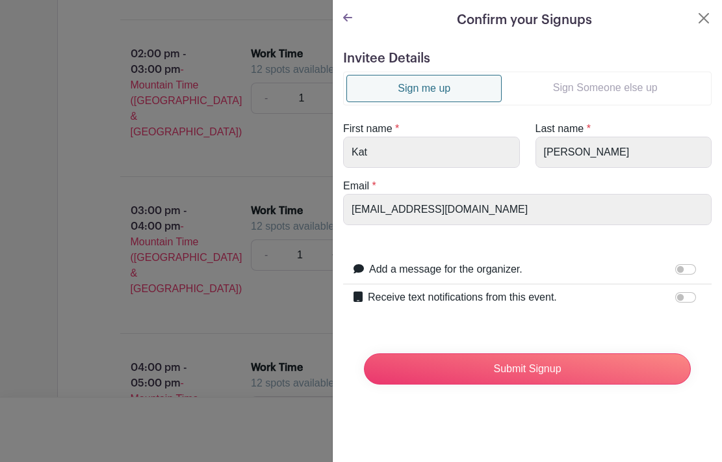
scroll to position [0, 0]
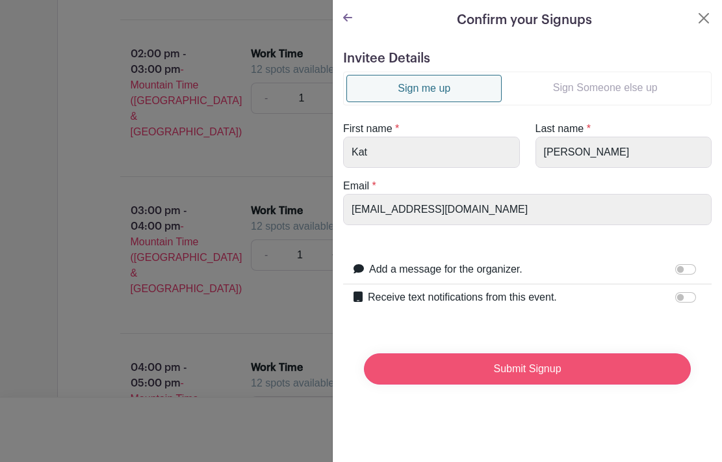
click at [525, 374] on input "Submit Signup" at bounding box center [527, 368] width 327 height 31
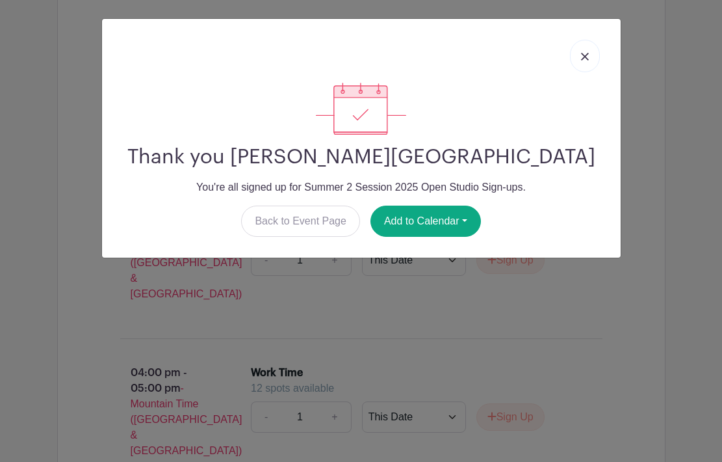
click at [583, 53] on img at bounding box center [585, 57] width 8 height 8
